Goal: Information Seeking & Learning: Learn about a topic

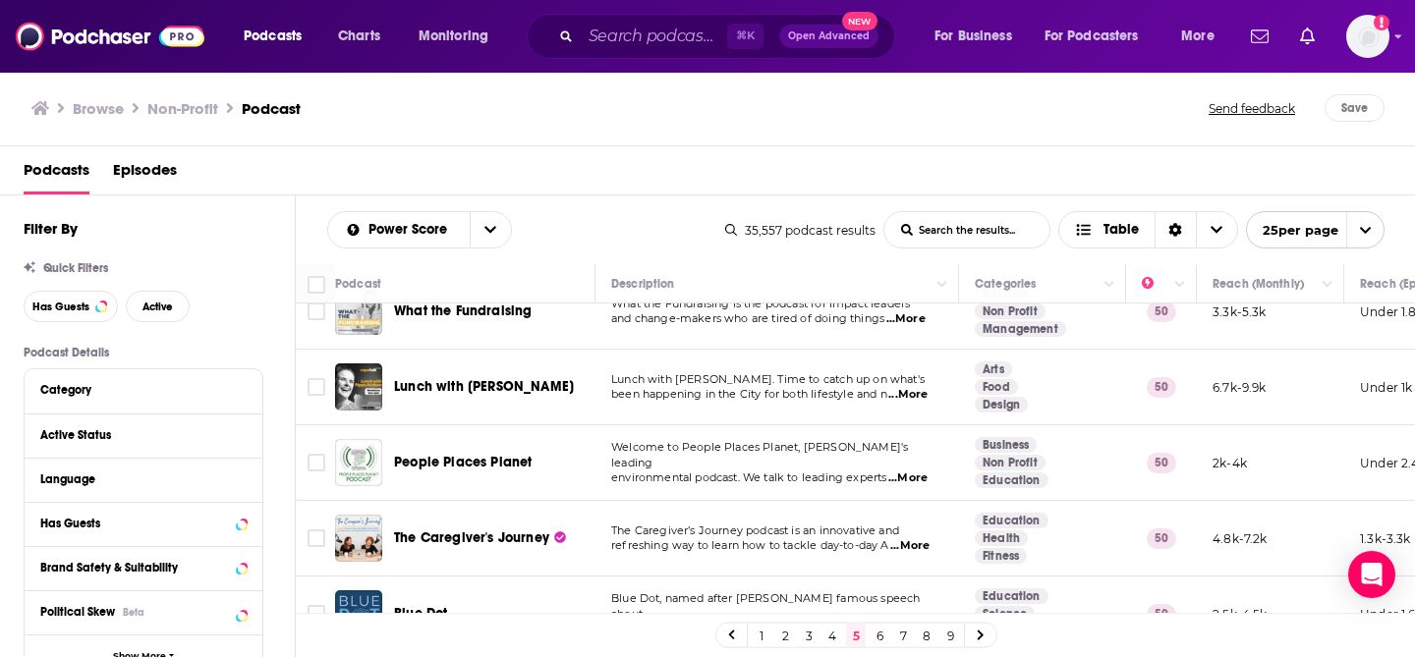
scroll to position [1256, 0]
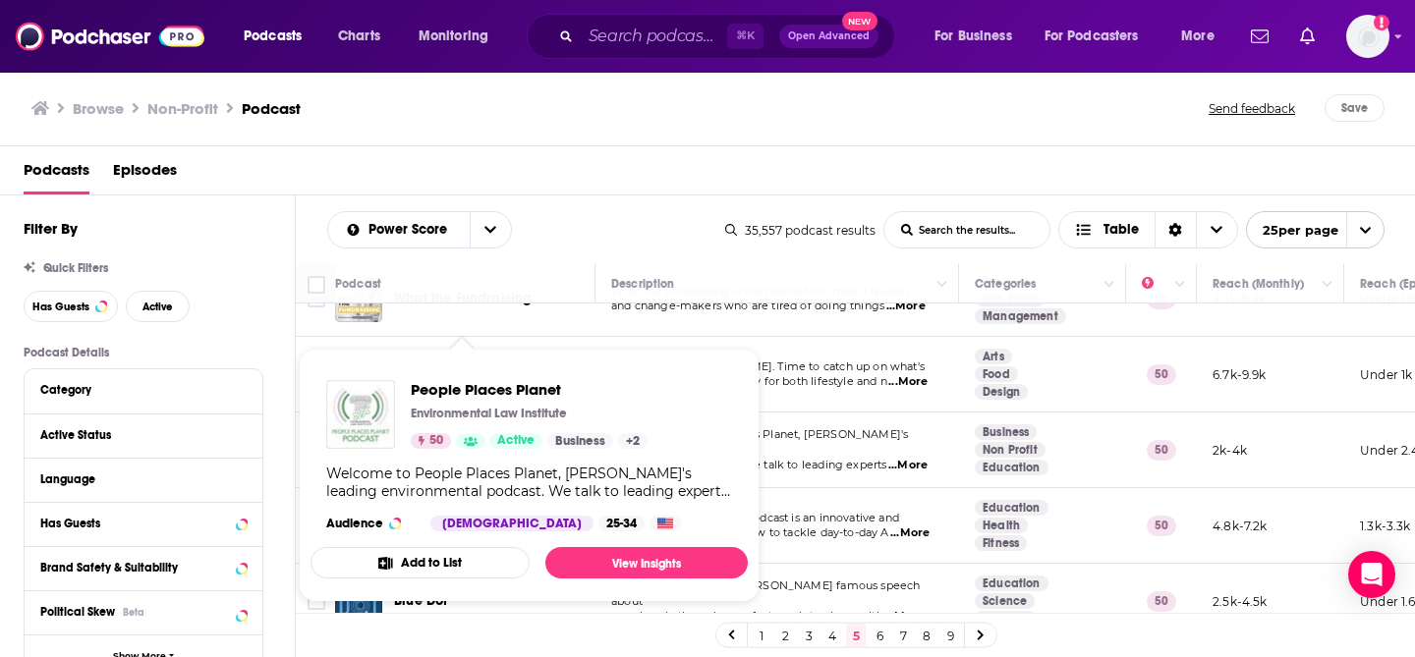
click at [383, 429] on img "People Places Planet" at bounding box center [360, 414] width 69 height 69
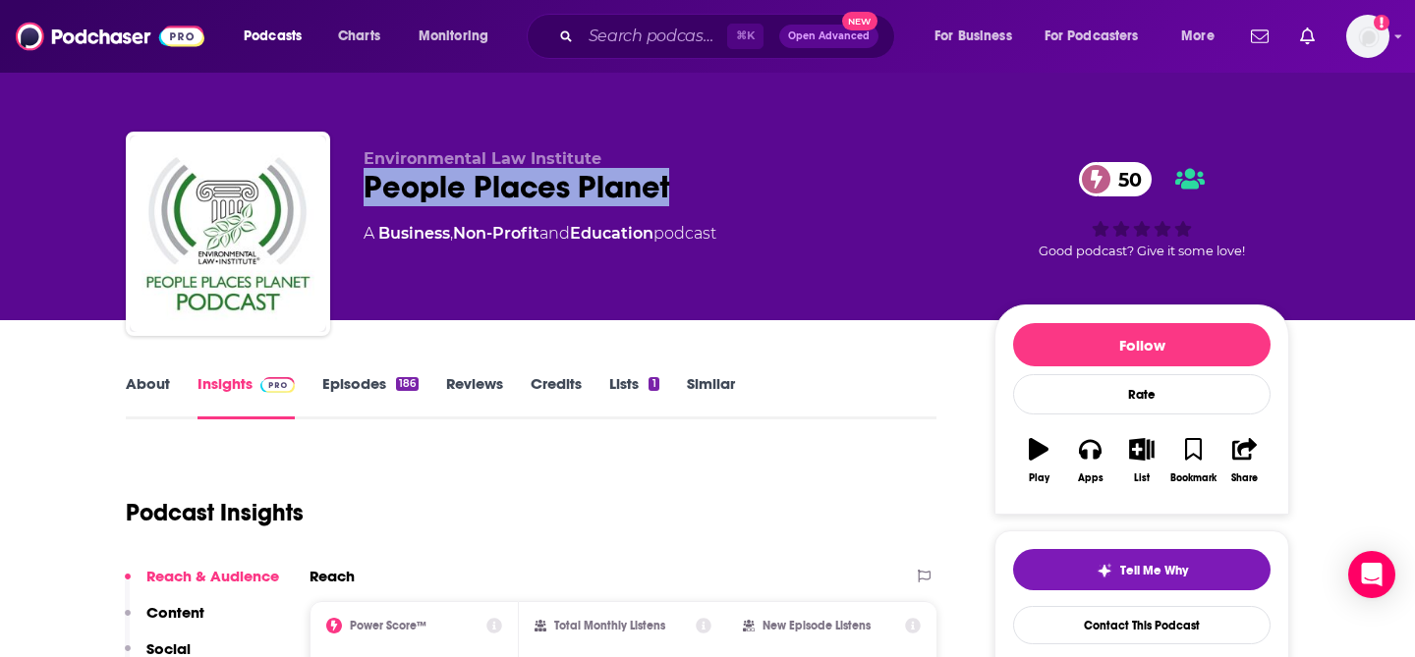
drag, startPoint x: 698, startPoint y: 188, endPoint x: 368, endPoint y: 186, distance: 330.2
click at [368, 186] on div "People Places Planet 50" at bounding box center [663, 187] width 599 height 38
copy h2 "People Places Planet"
click at [274, 34] on span "Podcasts" at bounding box center [273, 37] width 58 height 28
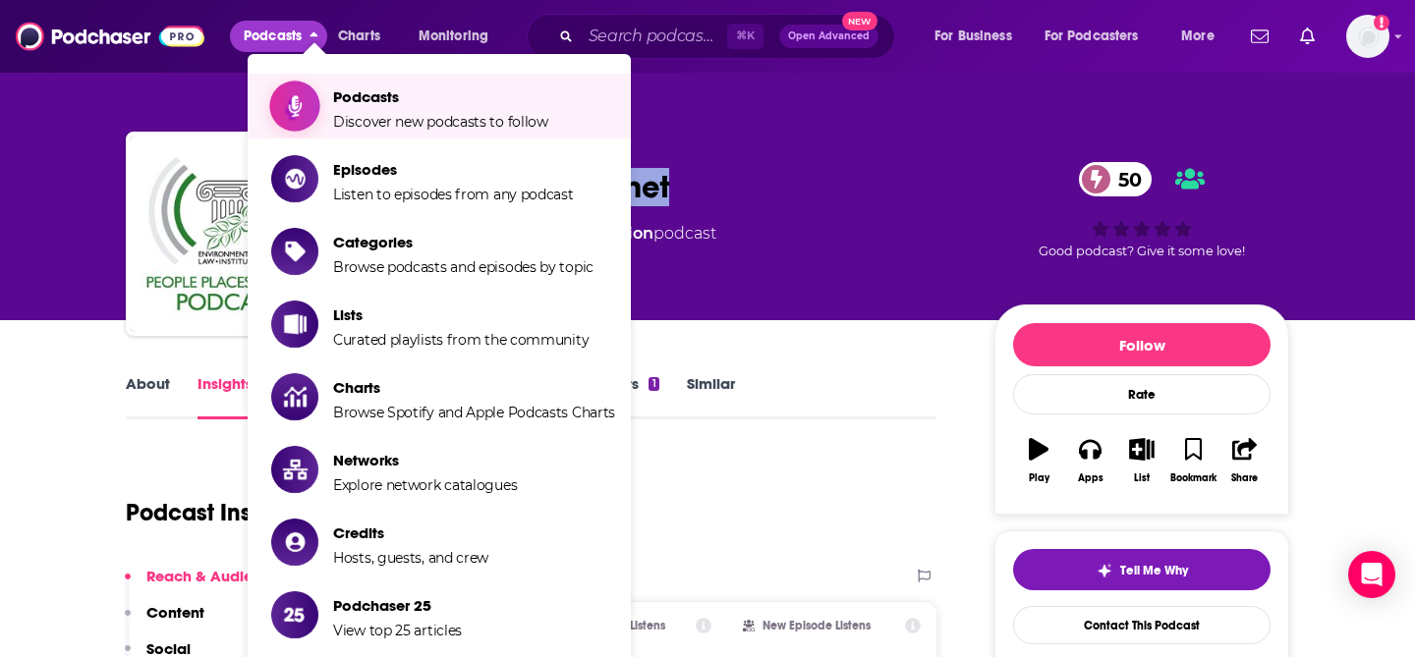
click at [349, 91] on span "Podcasts" at bounding box center [440, 96] width 215 height 19
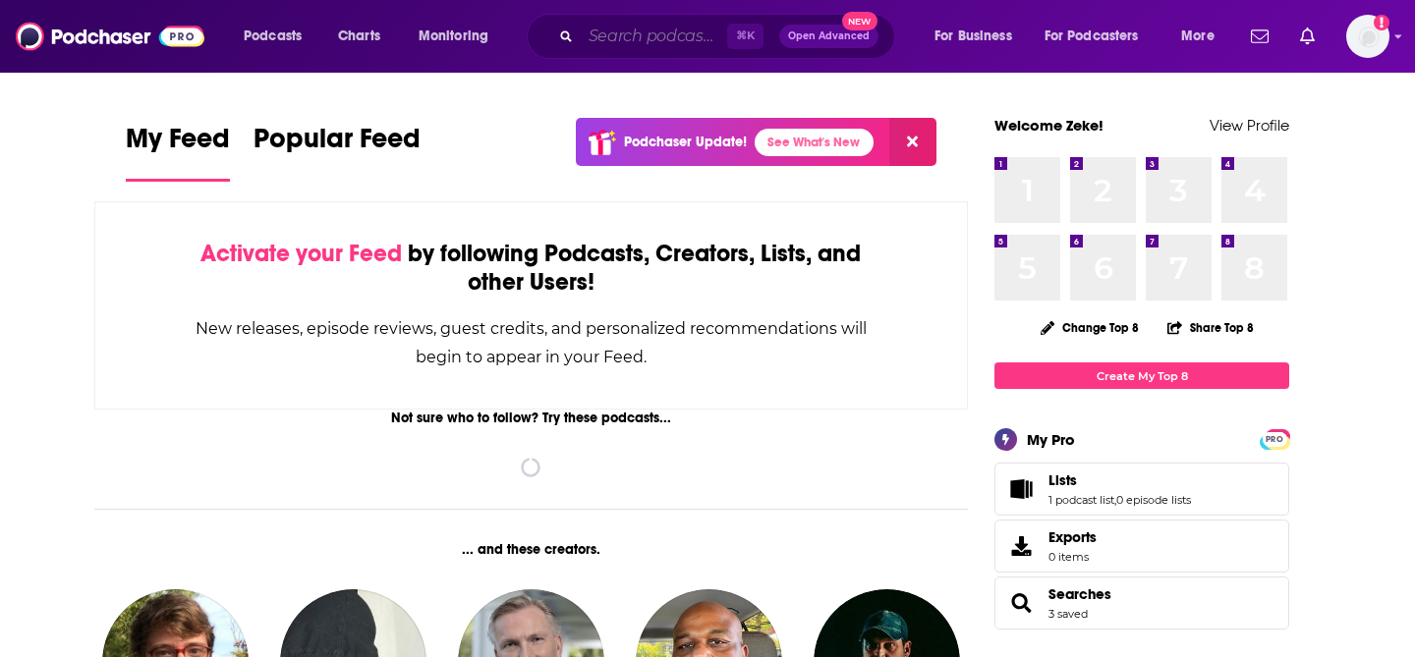
click at [671, 35] on input "Search podcasts, credits, & more..." at bounding box center [654, 36] width 146 height 31
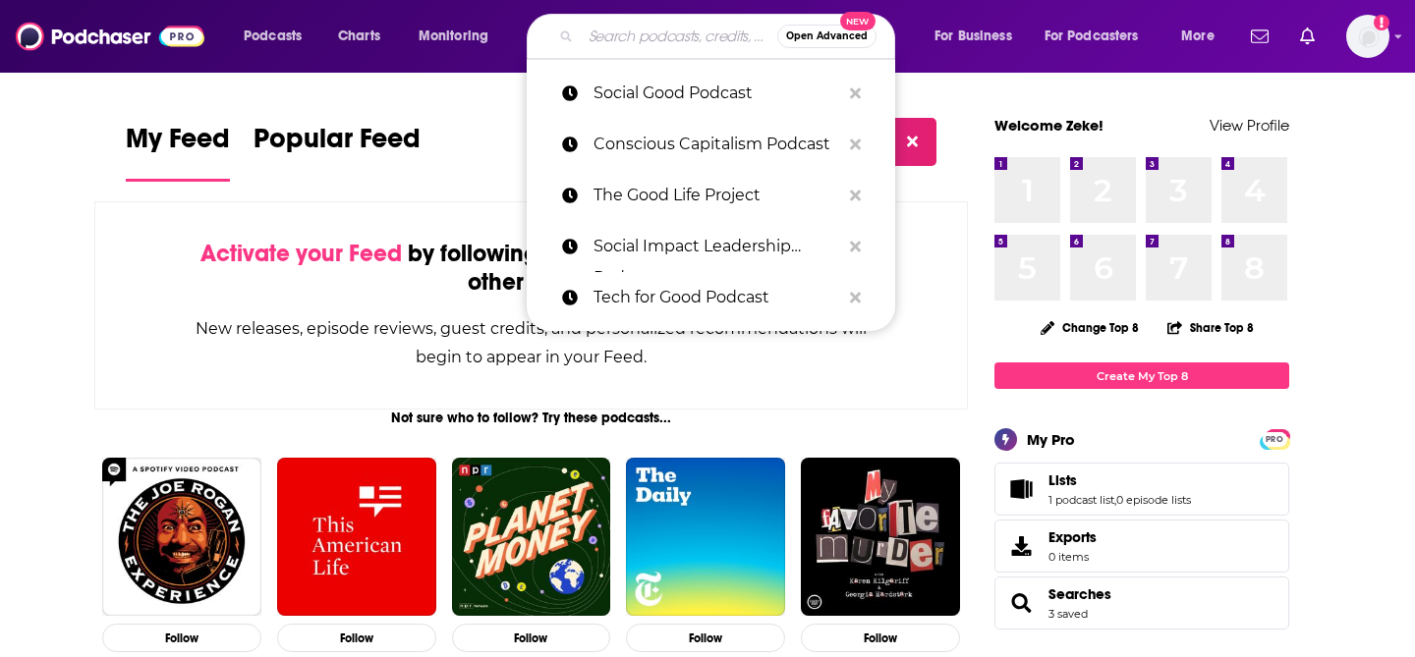
paste input "Moonshots"
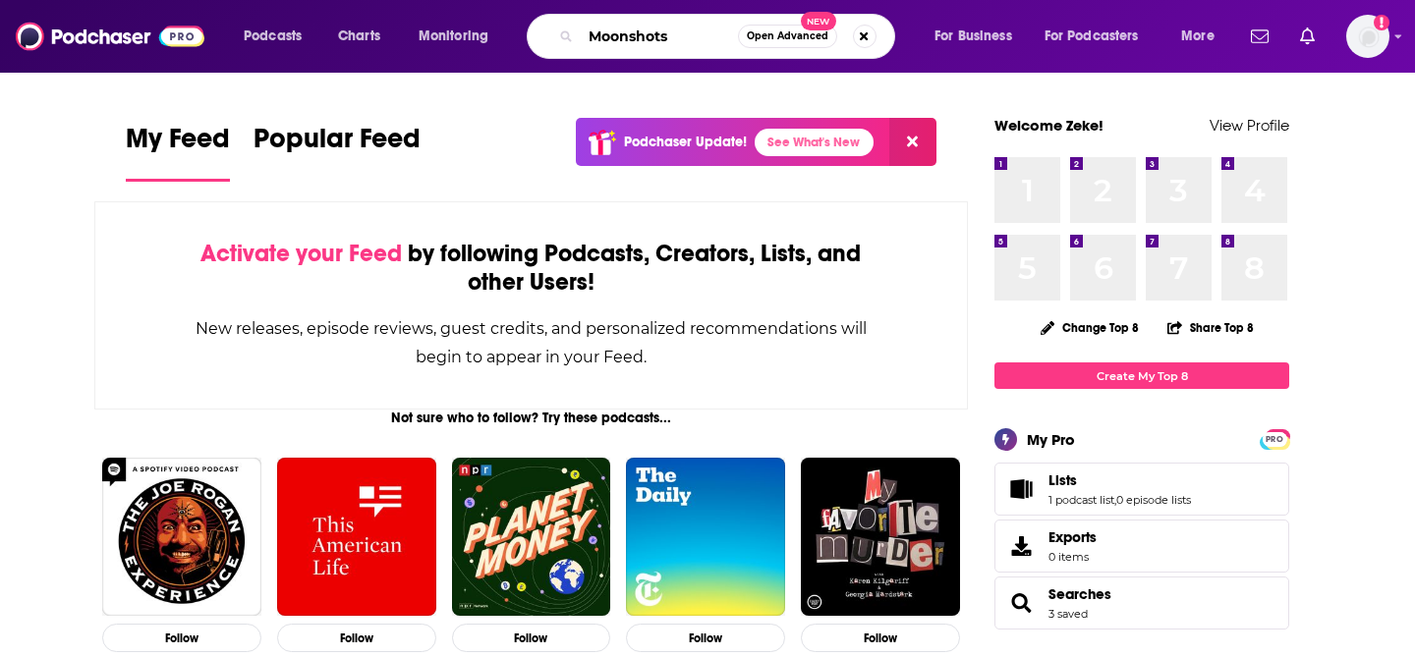
type input "Moonshots"
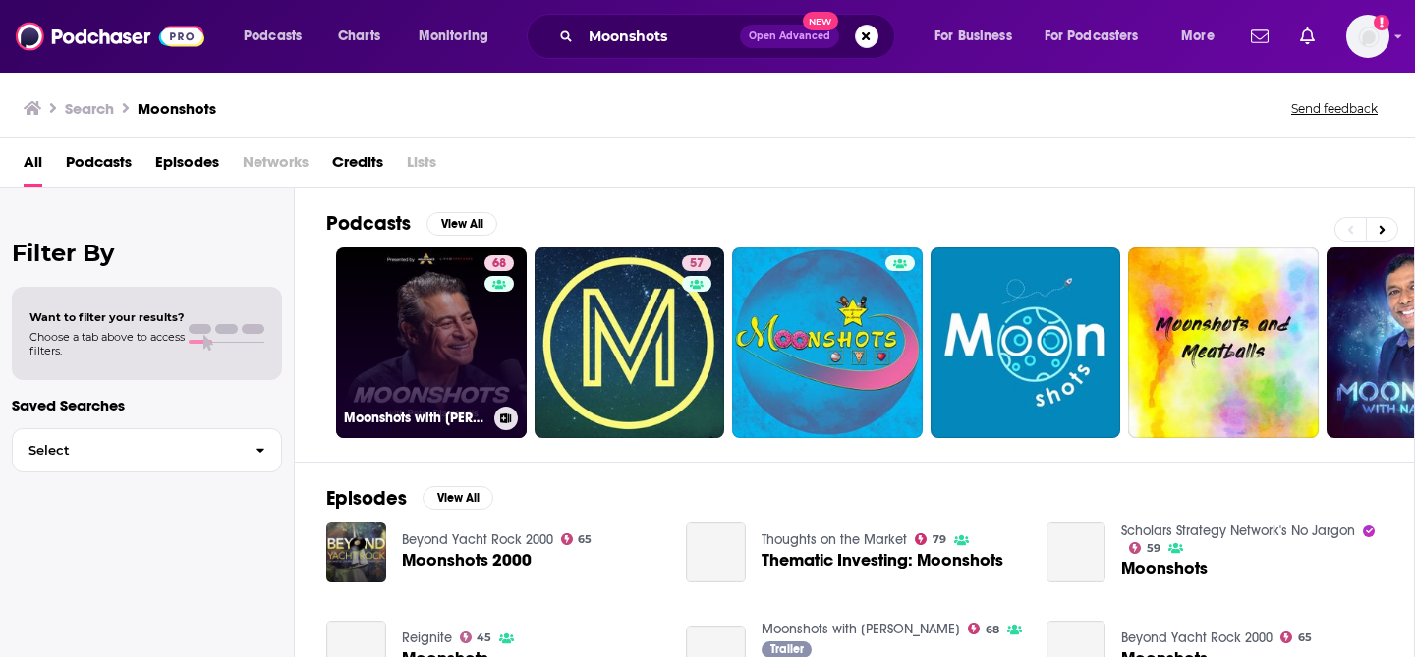
click at [470, 318] on link "68 Moonshots with [PERSON_NAME]" at bounding box center [431, 343] width 191 height 191
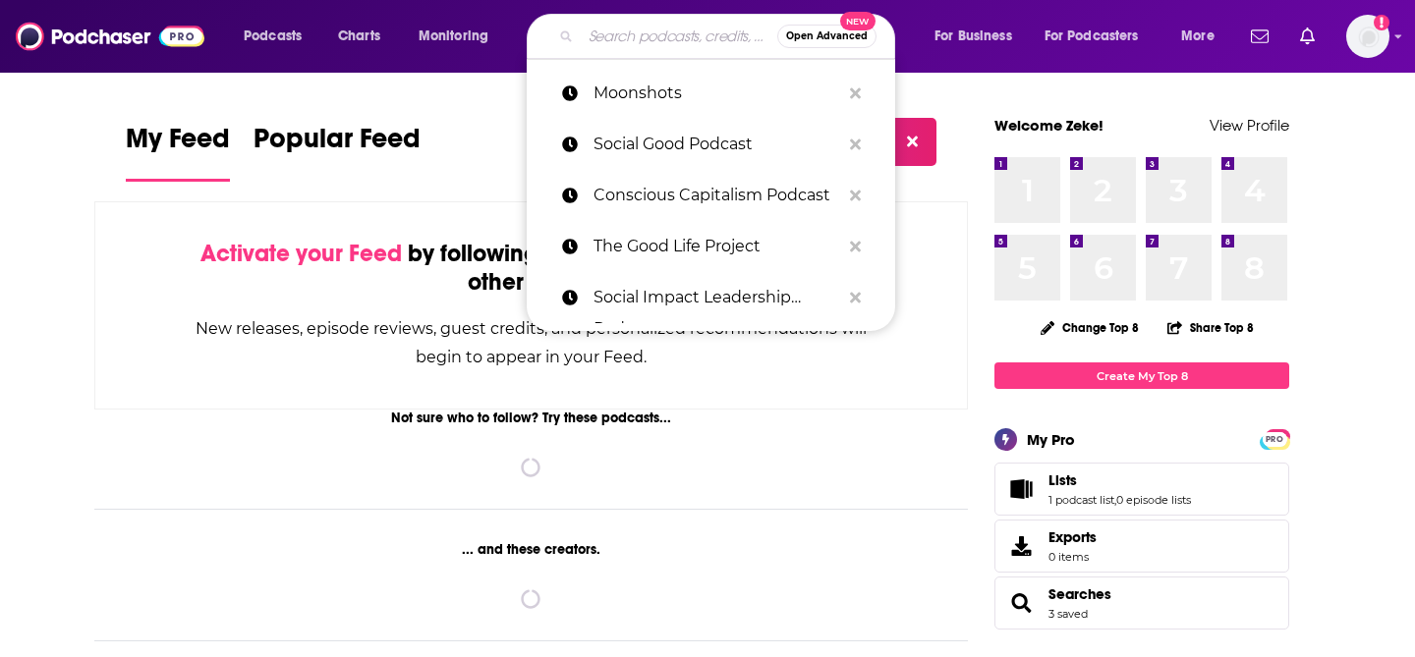
click at [677, 33] on input "Search podcasts, credits, & more..." at bounding box center [679, 36] width 197 height 31
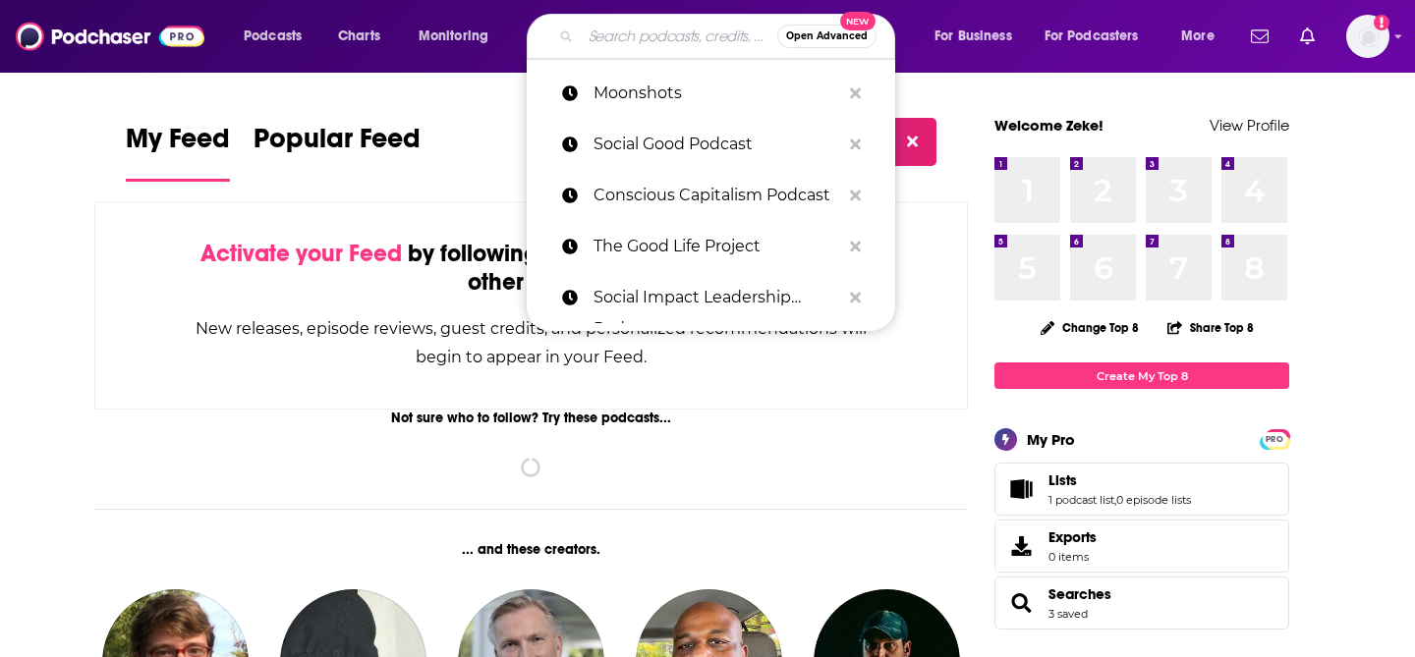
paste input "Inside Social Innovation"
type input "Inside Social Innovation"
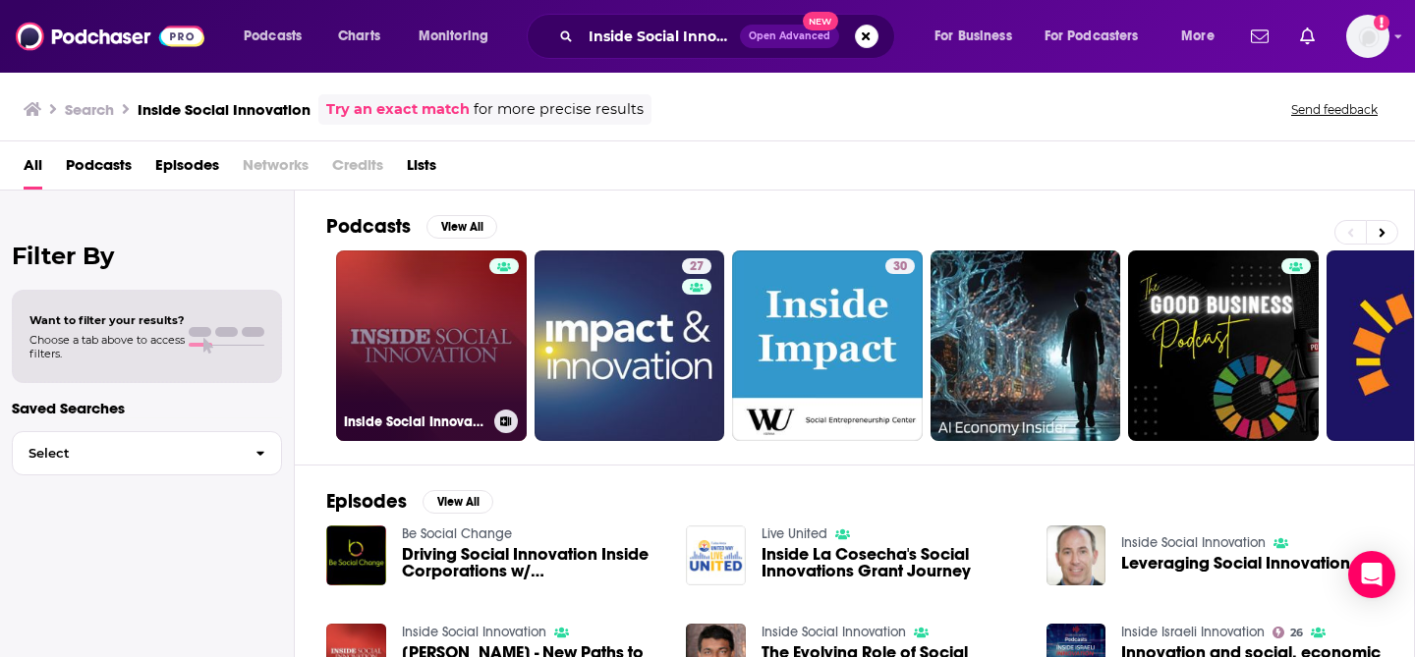
click at [390, 326] on link "Inside Social Innovation" at bounding box center [431, 346] width 191 height 191
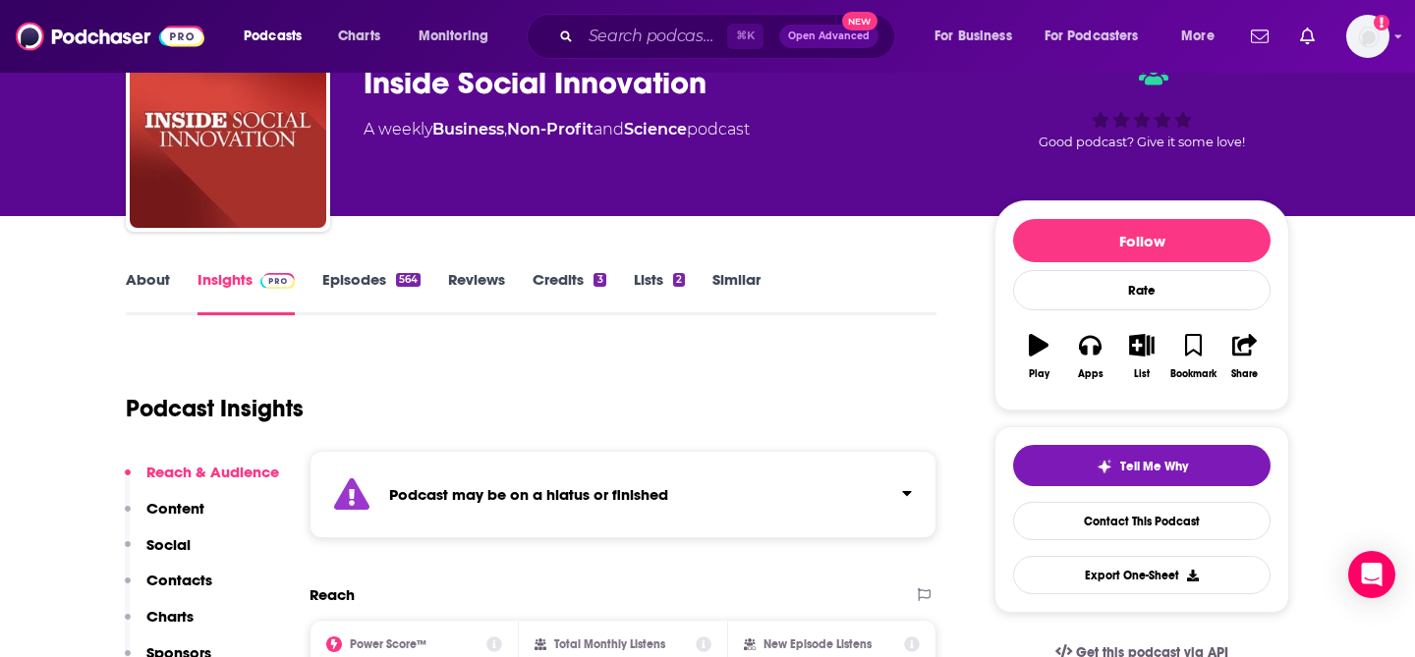
scroll to position [54, 0]
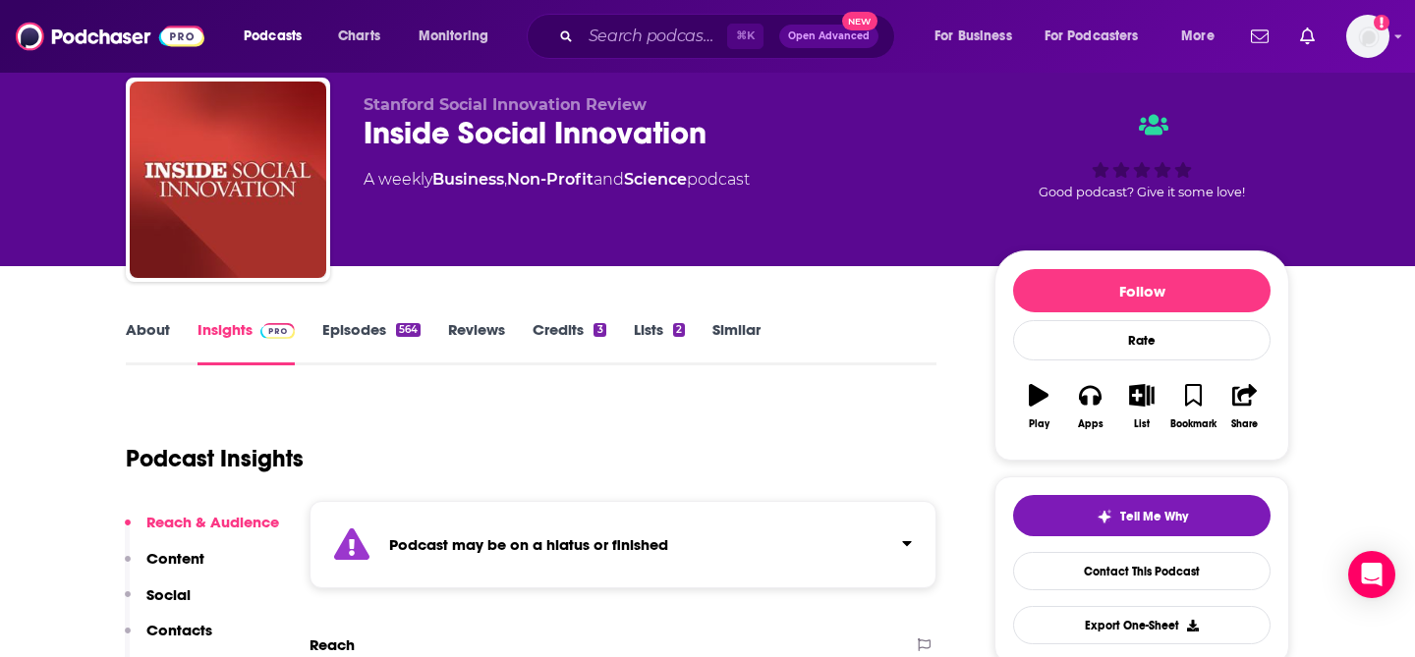
click at [676, 122] on div "Inside Social Innovation" at bounding box center [663, 133] width 599 height 38
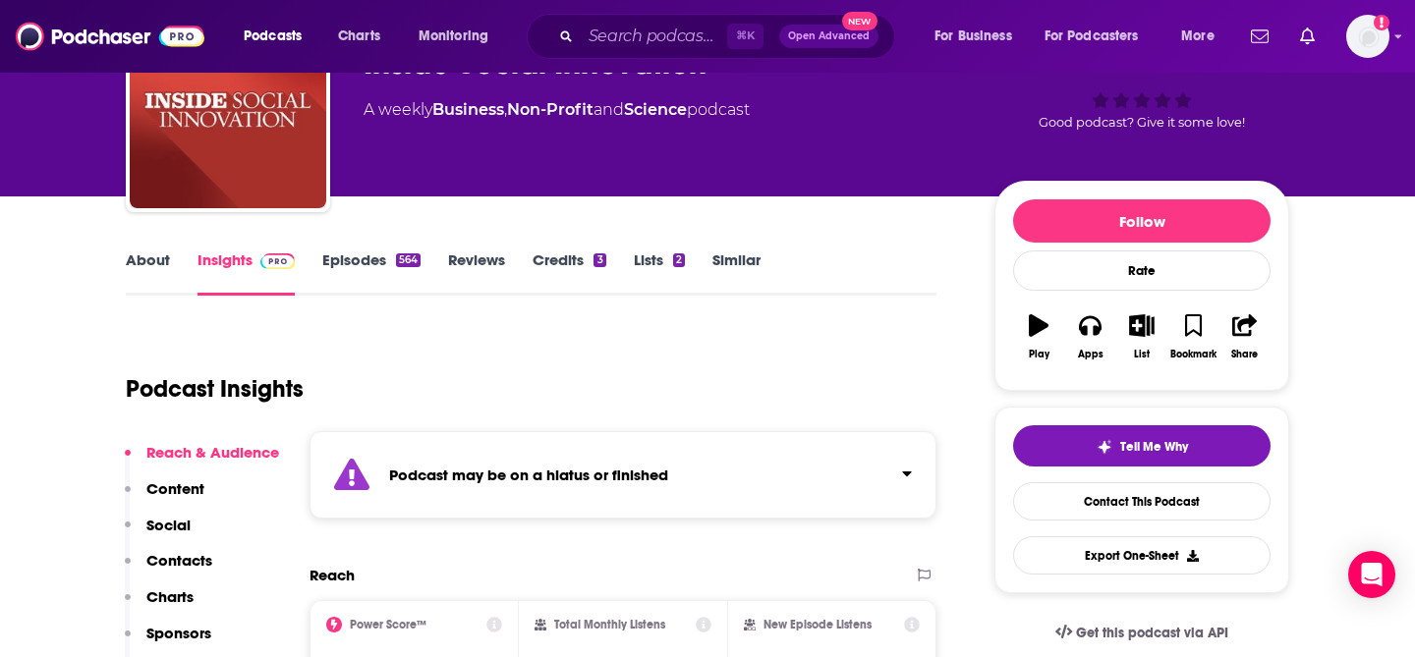
scroll to position [130, 0]
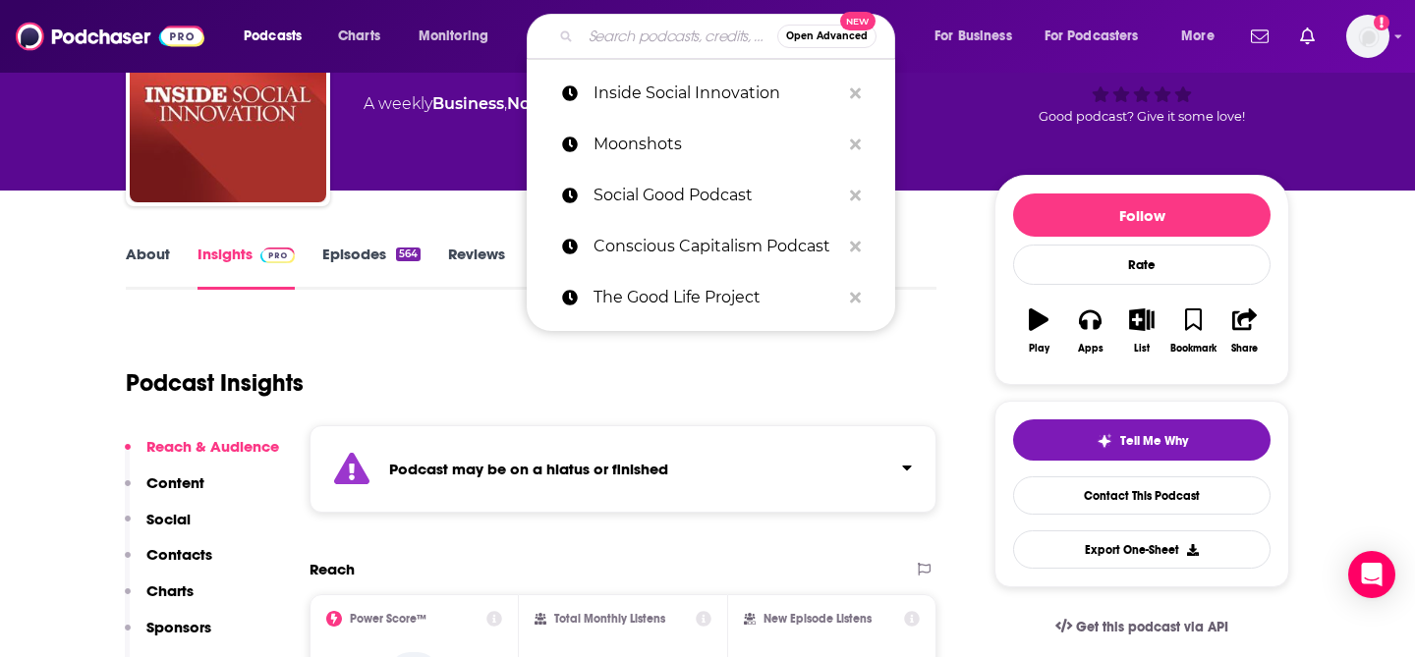
click at [627, 41] on input "Search podcasts, credits, & more..." at bounding box center [679, 36] width 197 height 31
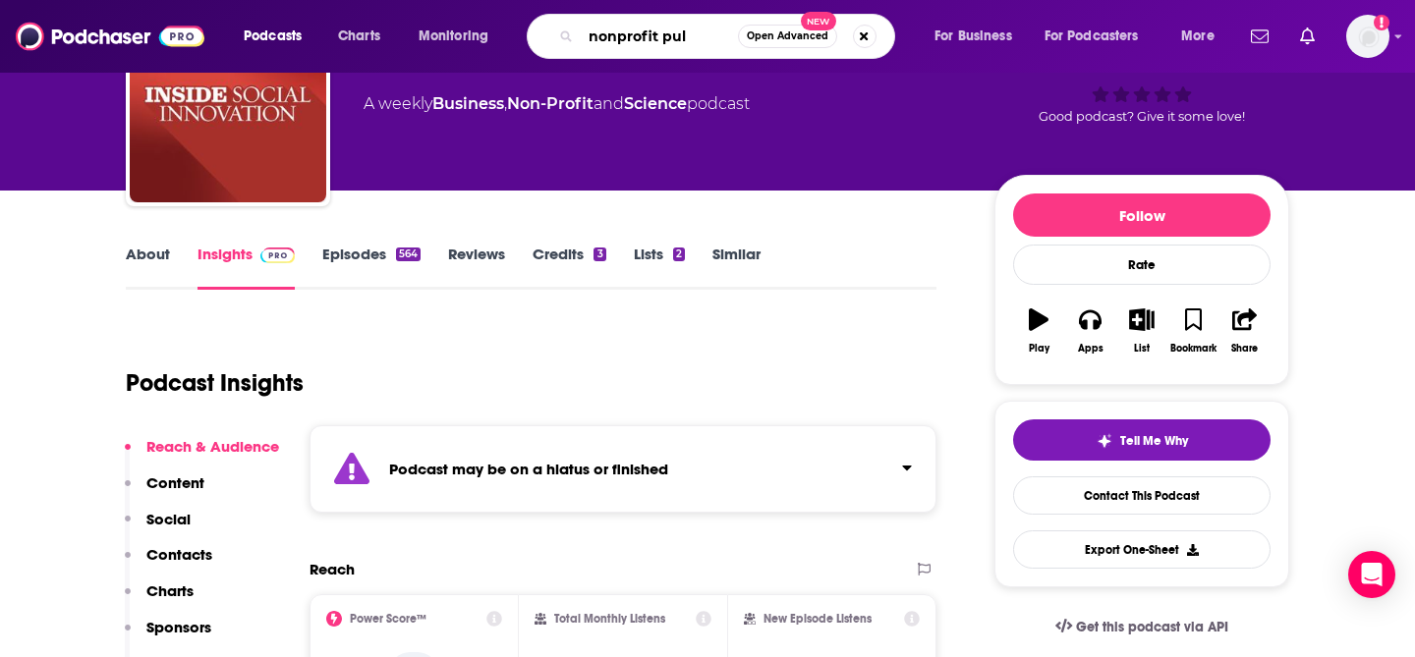
type input "nonprofit puls"
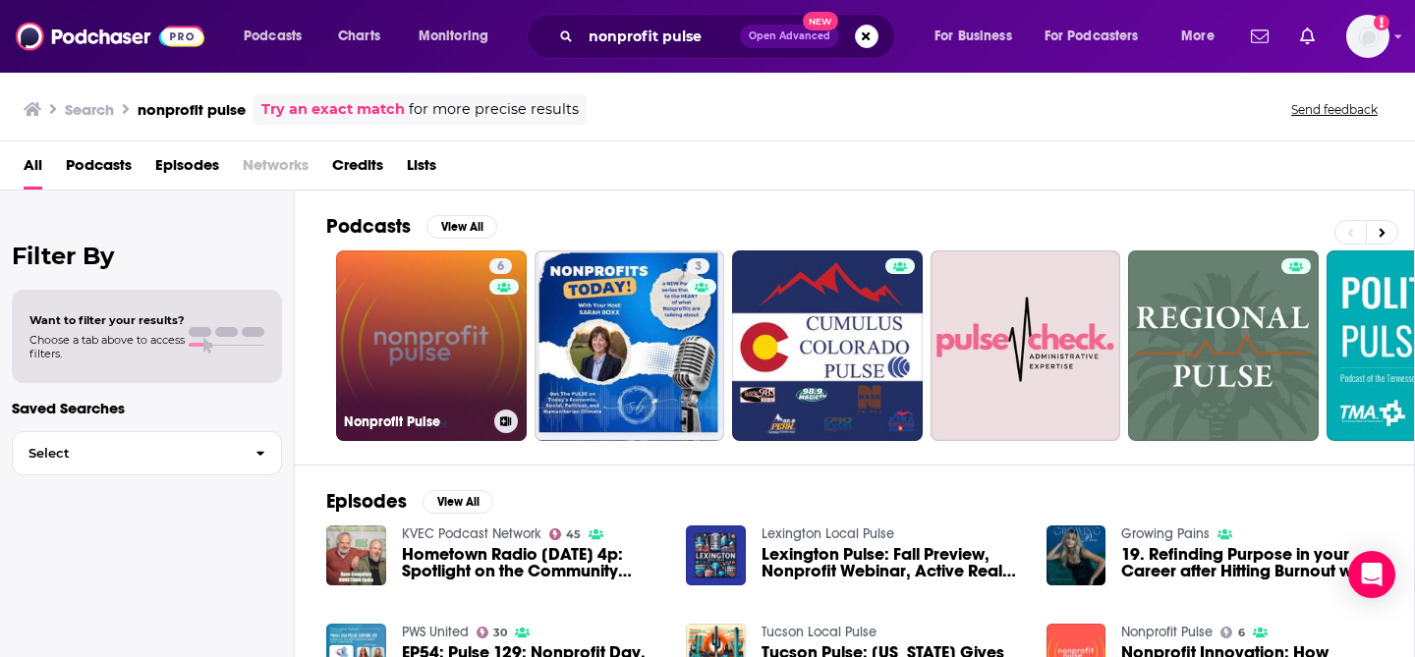
click at [482, 357] on link "6 Nonprofit Pulse" at bounding box center [431, 346] width 191 height 191
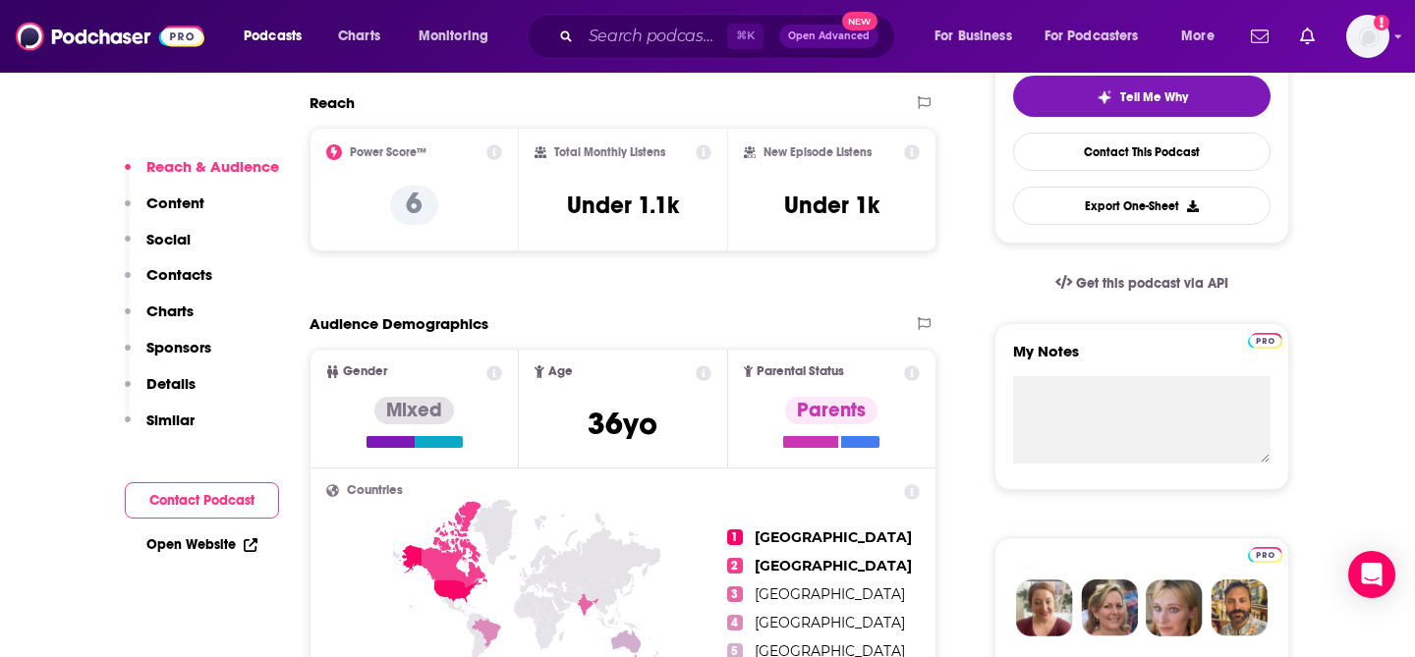
scroll to position [477, 0]
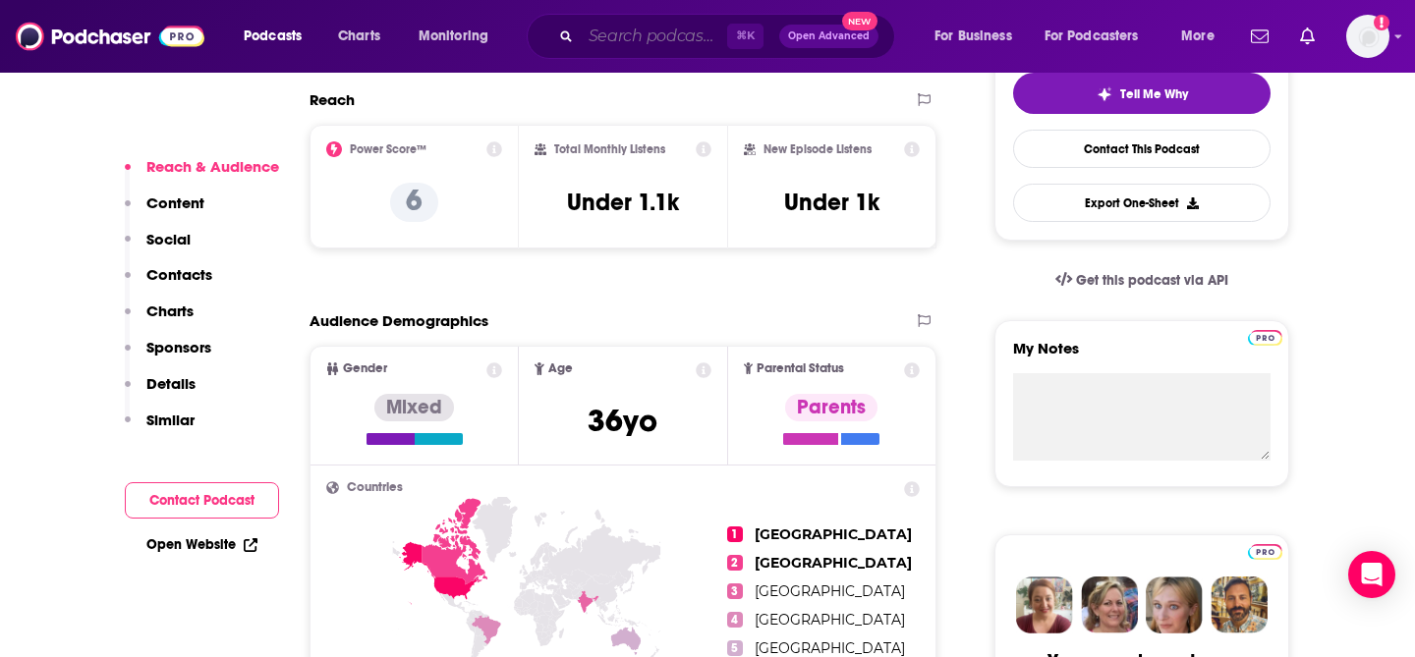
click at [688, 45] on input "Search podcasts, credits, & more..." at bounding box center [654, 36] width 146 height 31
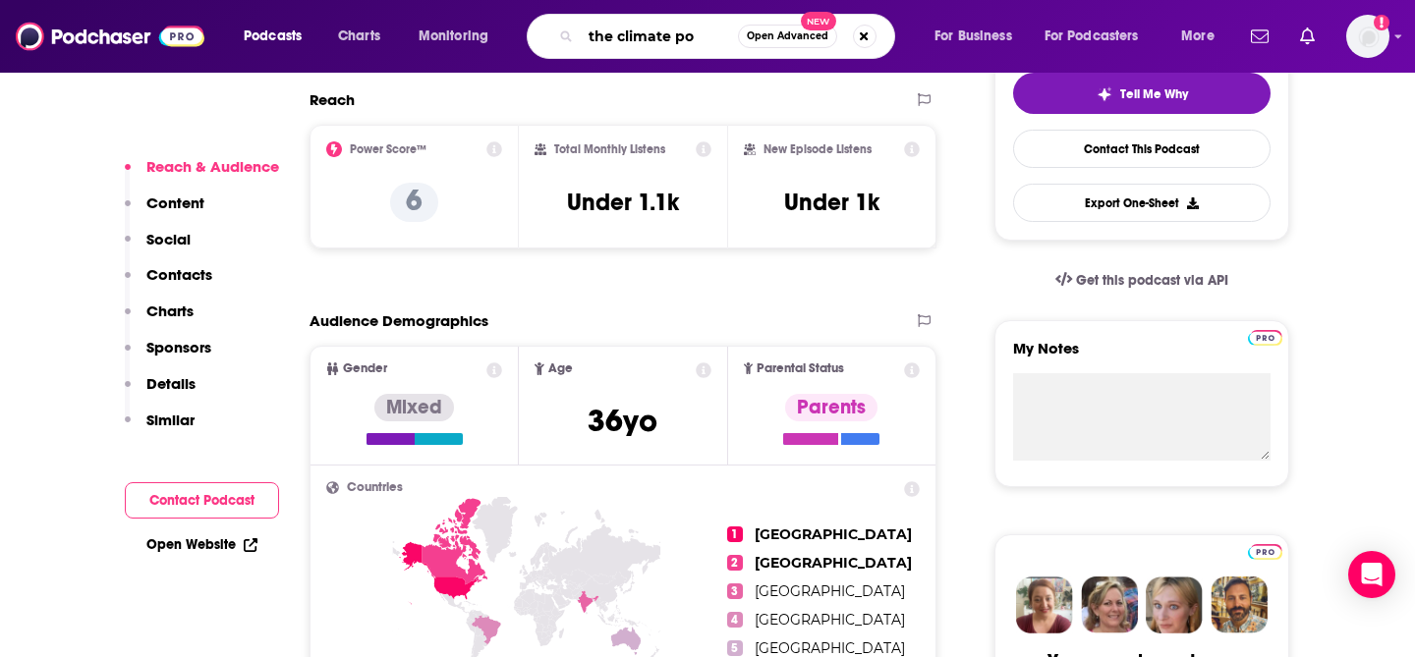
type input "the climate pod"
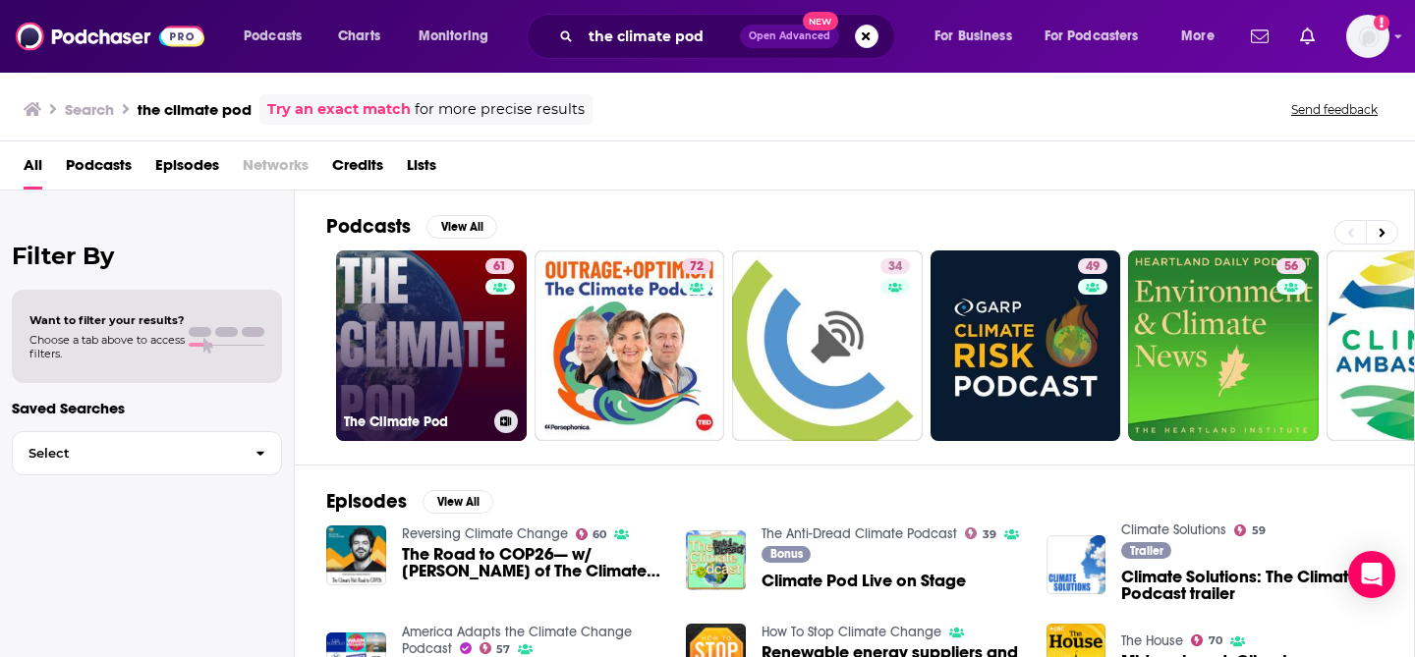
click at [440, 364] on link "61 The Climate Pod" at bounding box center [431, 346] width 191 height 191
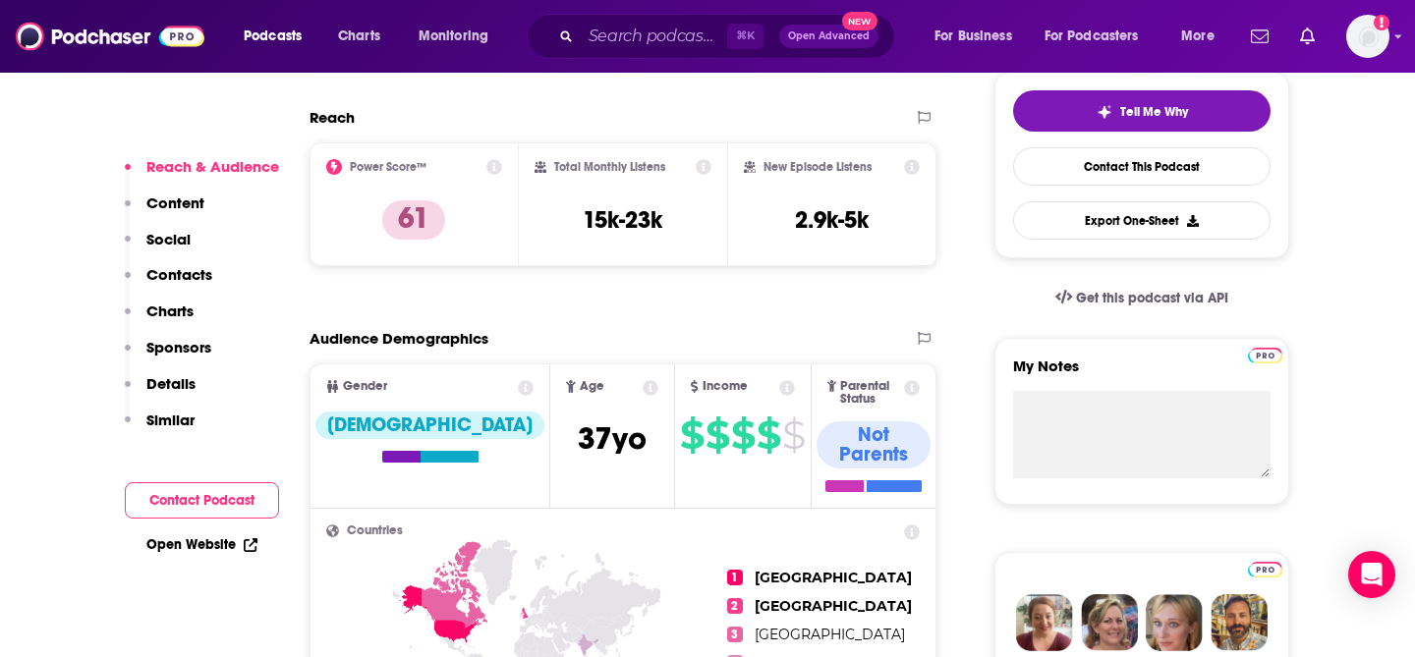
scroll to position [458, 0]
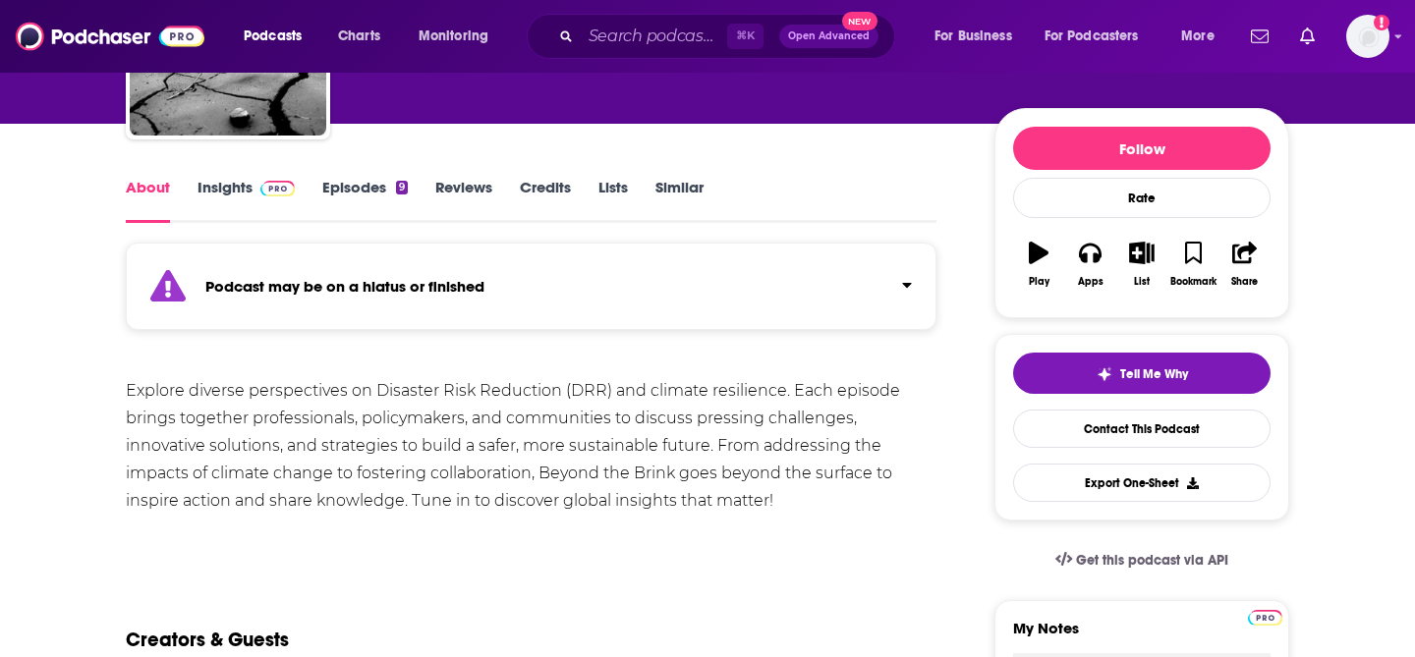
scroll to position [211, 0]
